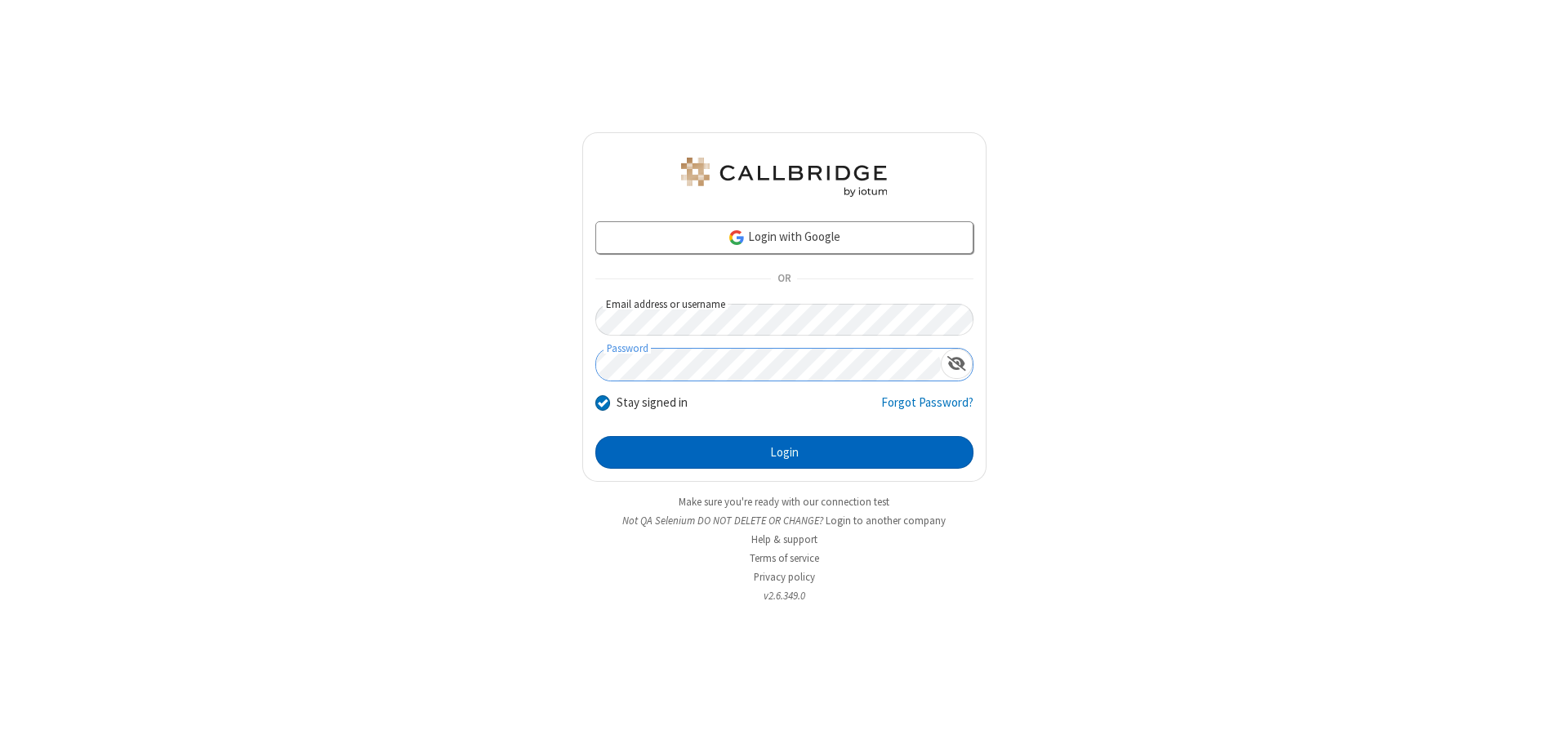
click at [784, 453] on button "Login" at bounding box center [784, 453] width 378 height 33
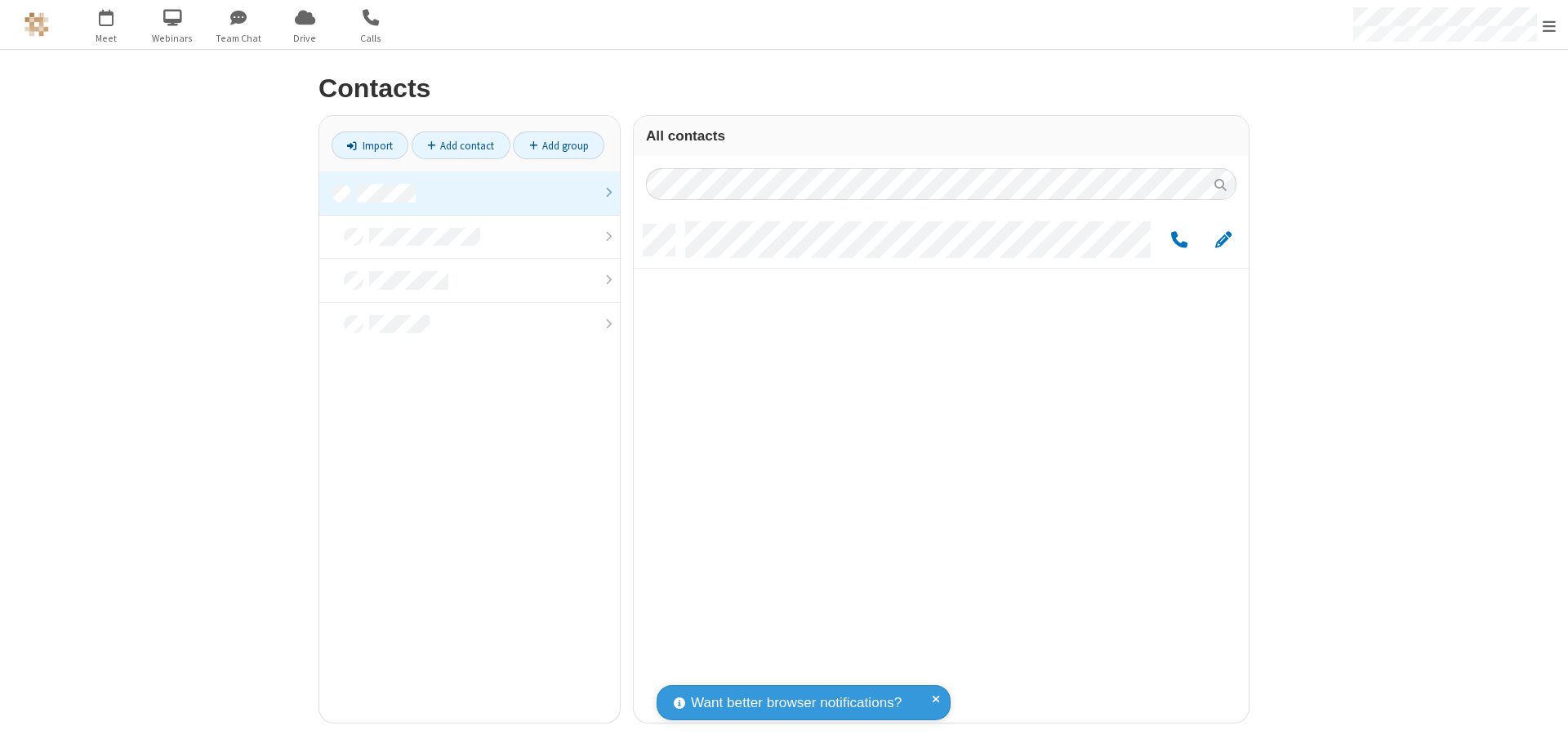
scroll to position [498, 602]
click at [469, 193] on link at bounding box center [470, 194] width 301 height 44
click at [1224, 239] on span "Edit" at bounding box center [1224, 240] width 16 height 21
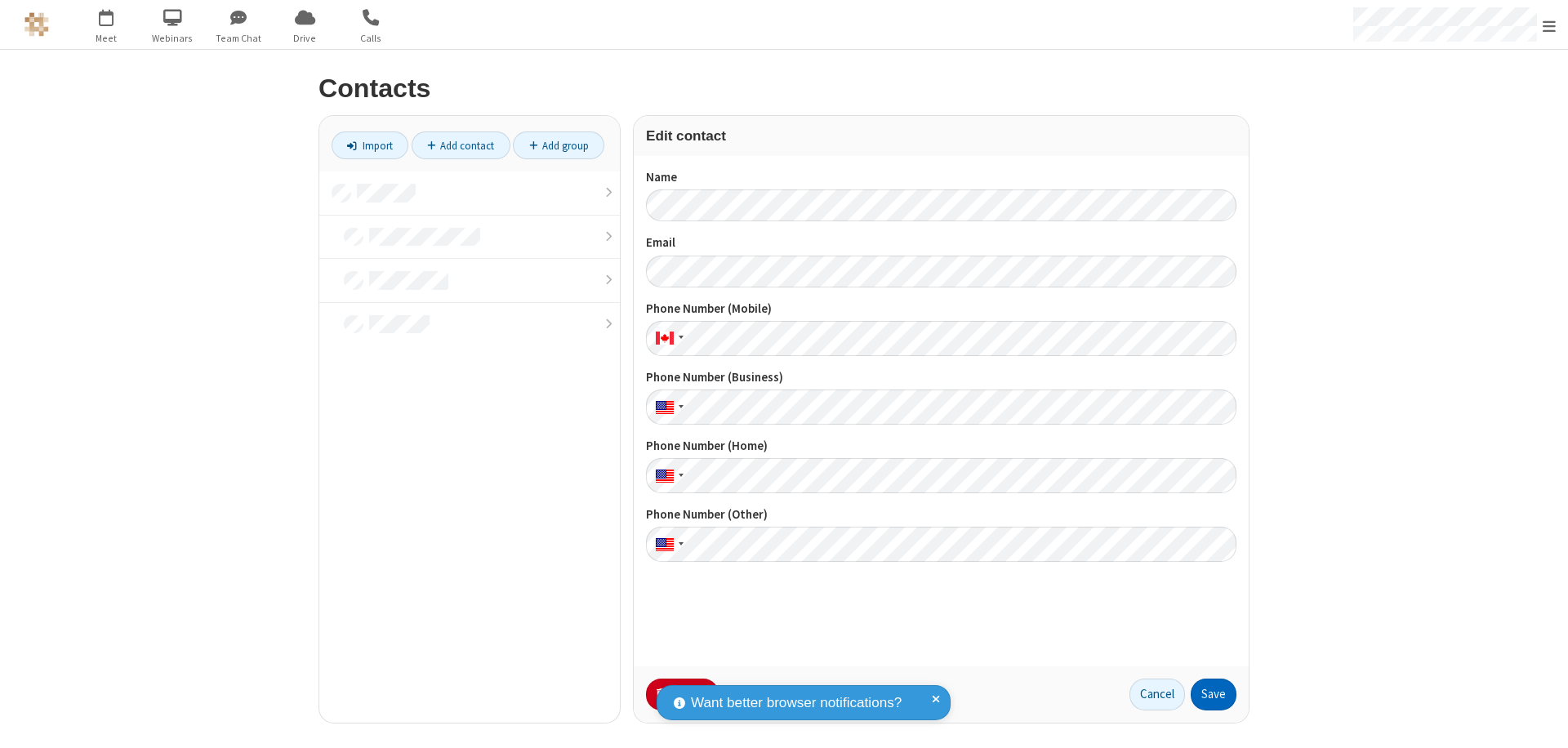
click at [1214, 695] on button "Save" at bounding box center [1214, 695] width 46 height 33
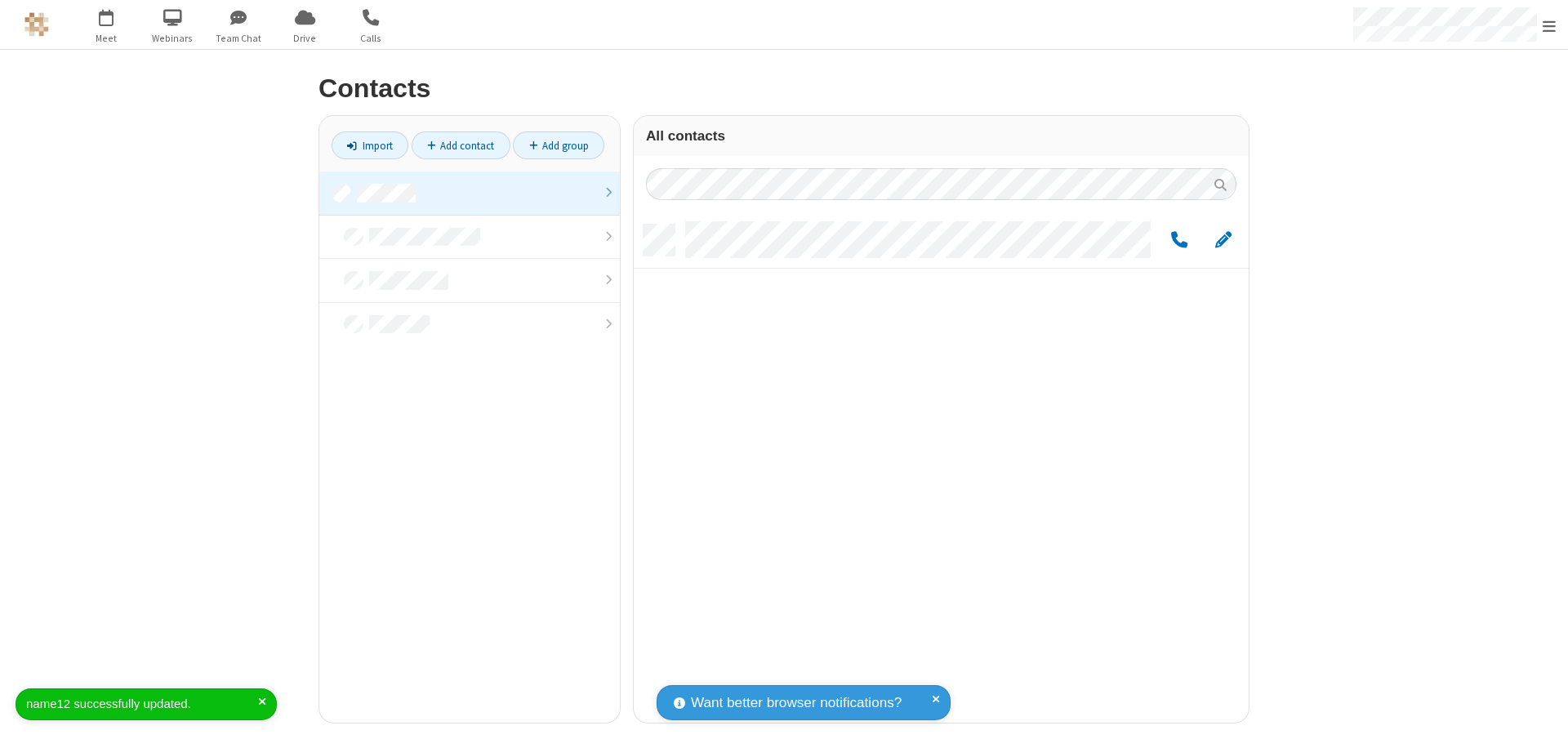
scroll to position [498, 602]
